Goal: Navigation & Orientation: Find specific page/section

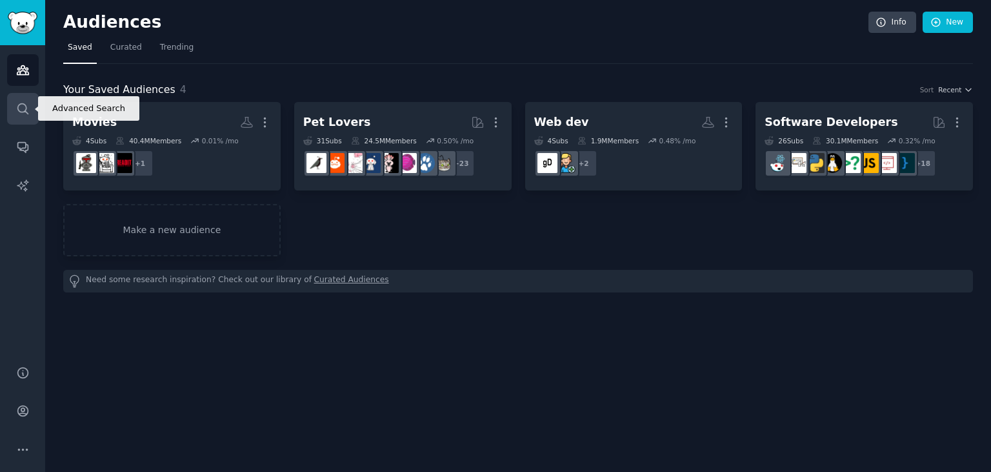
click at [29, 119] on link "Search" at bounding box center [23, 109] width 32 height 32
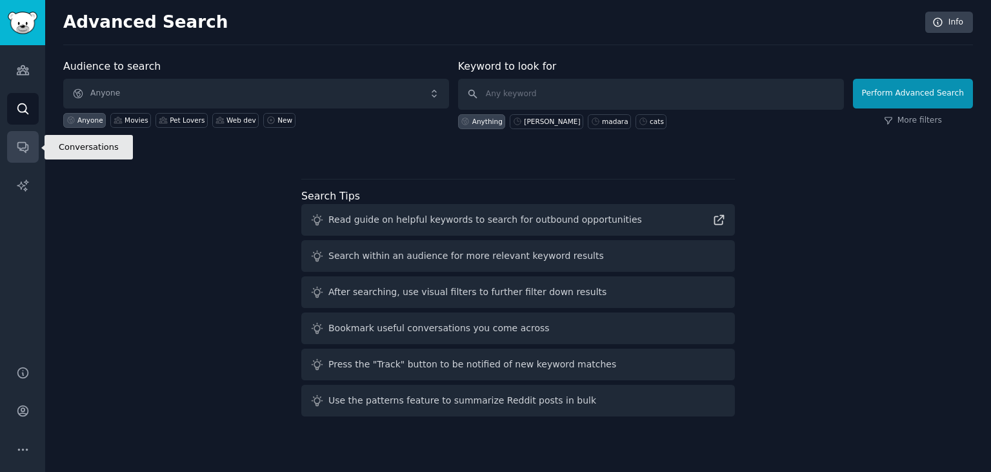
click at [30, 151] on link "Conversations" at bounding box center [23, 147] width 32 height 32
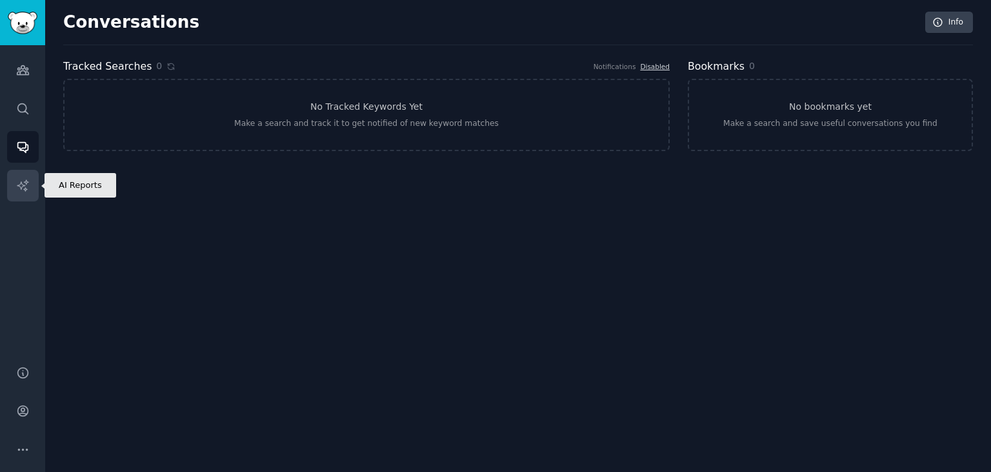
click at [17, 179] on icon "Sidebar" at bounding box center [23, 186] width 14 height 14
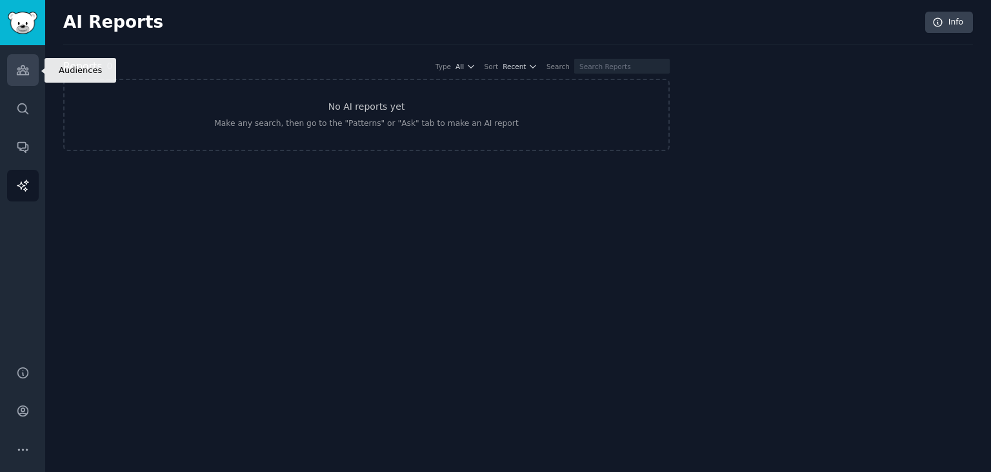
click at [24, 84] on link "Audiences" at bounding box center [23, 70] width 32 height 32
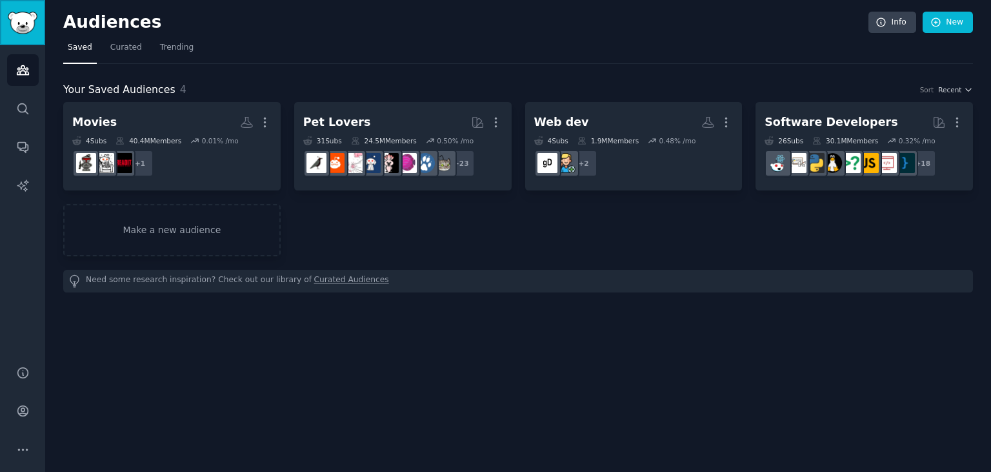
click at [31, 33] on img "Sidebar" at bounding box center [23, 23] width 30 height 23
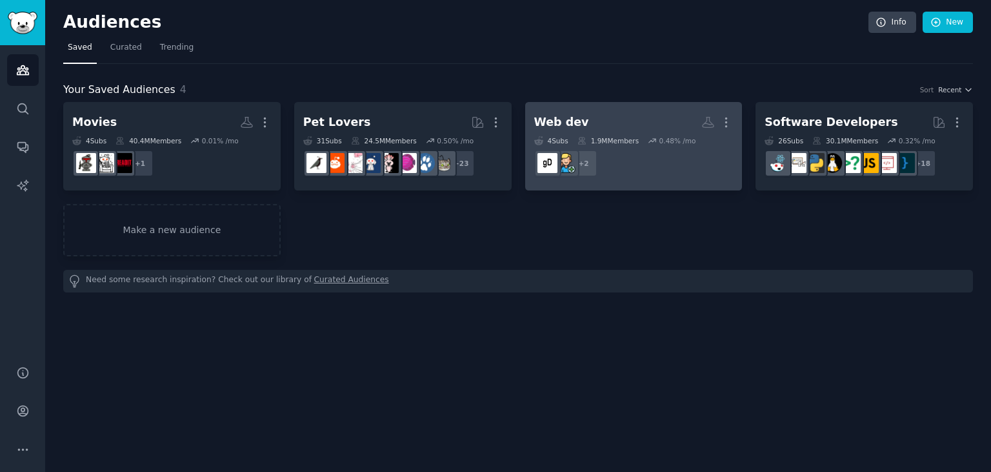
click at [658, 172] on dd "r/WebDevBuddies + 2" at bounding box center [633, 163] width 199 height 36
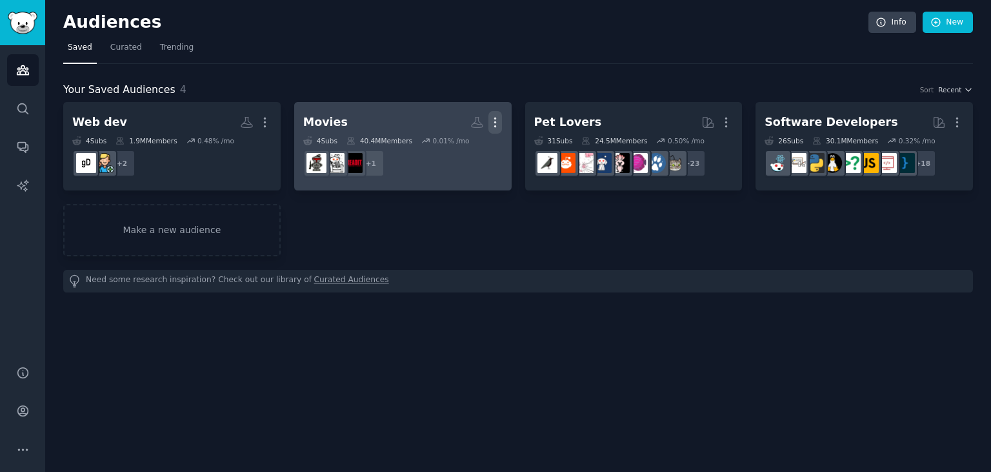
click at [491, 119] on icon "button" at bounding box center [496, 123] width 14 height 14
click at [496, 119] on icon "button" at bounding box center [496, 123] width 14 height 14
click at [460, 125] on p "View" at bounding box center [455, 127] width 21 height 14
